Goal: Navigation & Orientation: Find specific page/section

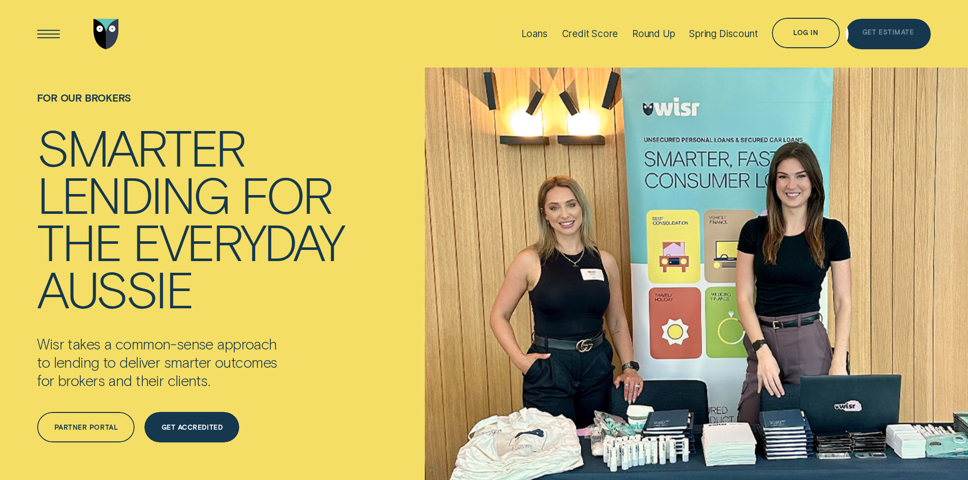
click at [896, 28] on div "Get Estimate" at bounding box center [887, 34] width 85 height 30
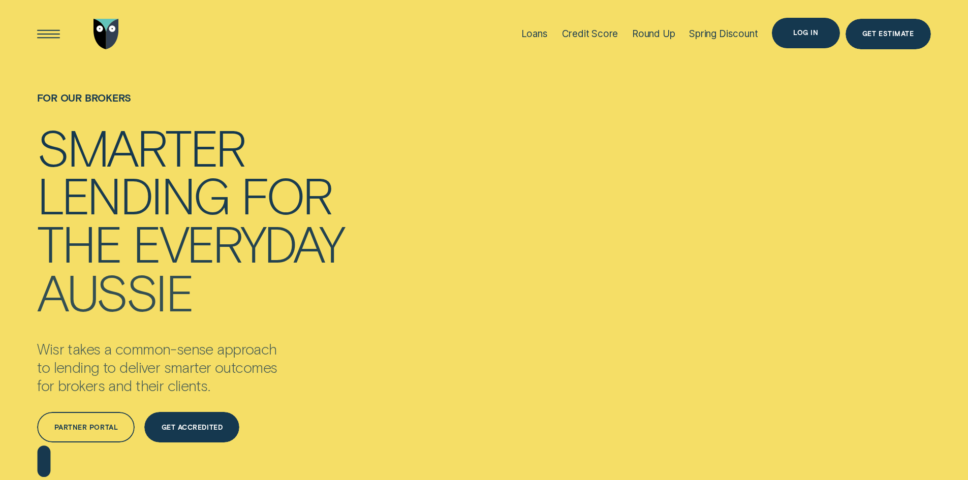
click at [779, 32] on div "Log in" at bounding box center [806, 33] width 68 height 30
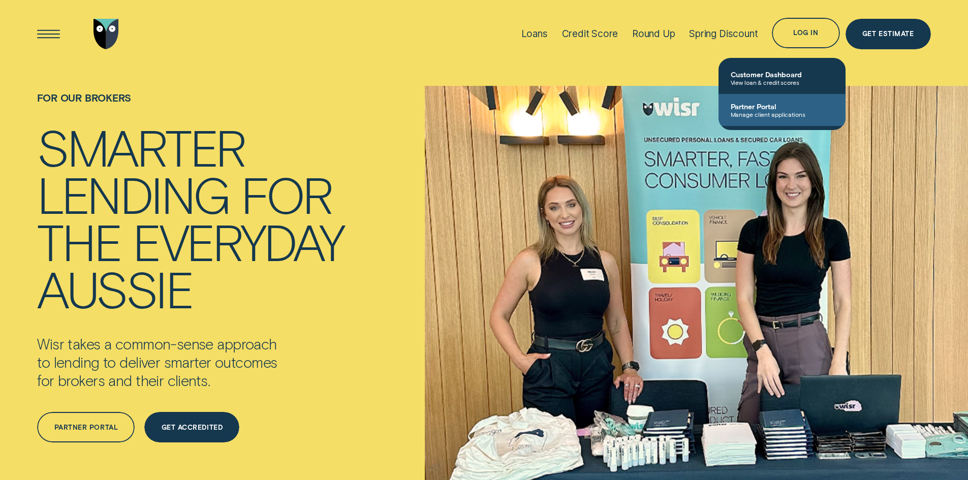
click at [759, 114] on span "Manage client applications" at bounding box center [782, 114] width 103 height 7
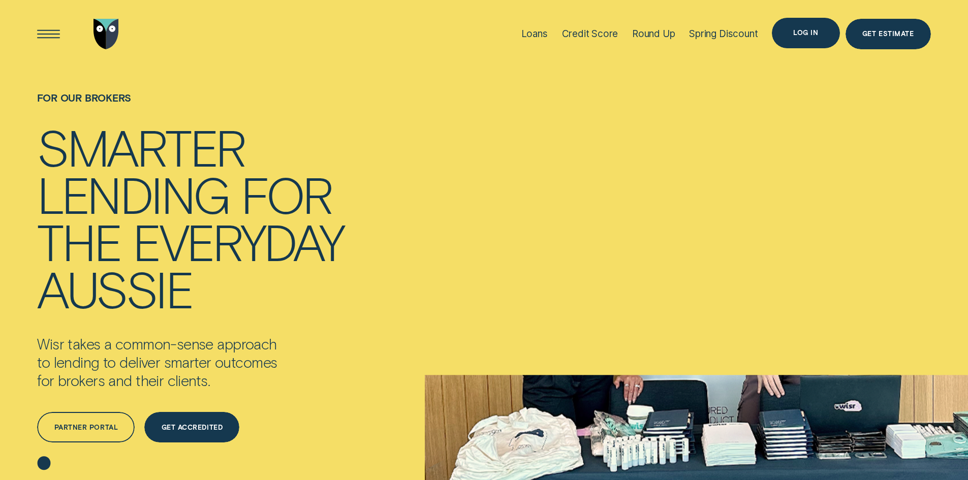
click at [798, 34] on div "Log in" at bounding box center [805, 33] width 25 height 6
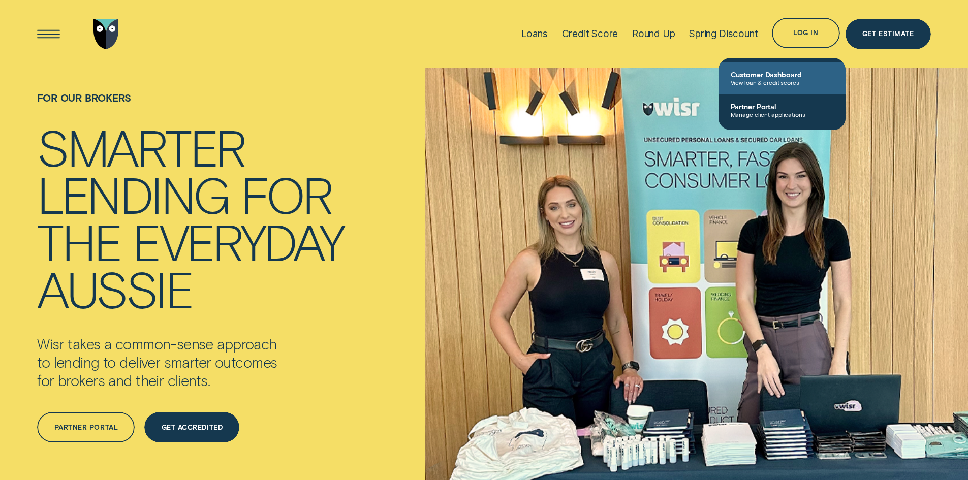
click at [761, 79] on span "View loan & credit scores" at bounding box center [782, 82] width 103 height 7
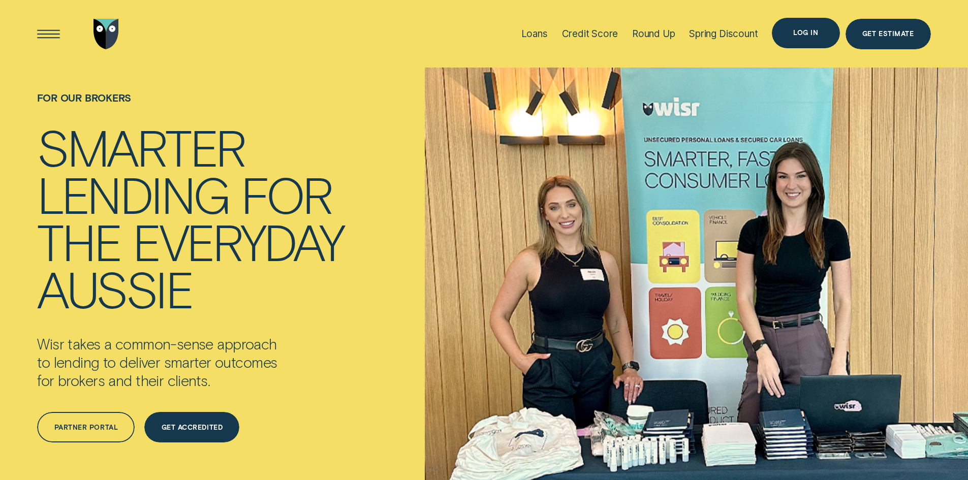
click at [813, 35] on div "Log in" at bounding box center [805, 33] width 25 height 6
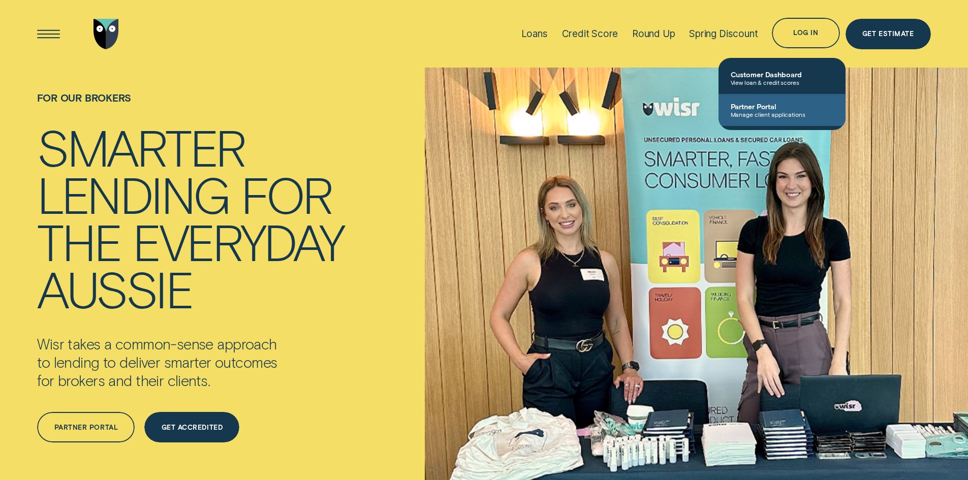
click at [776, 113] on span "Manage client applications" at bounding box center [782, 114] width 103 height 7
